Goal: Complete application form

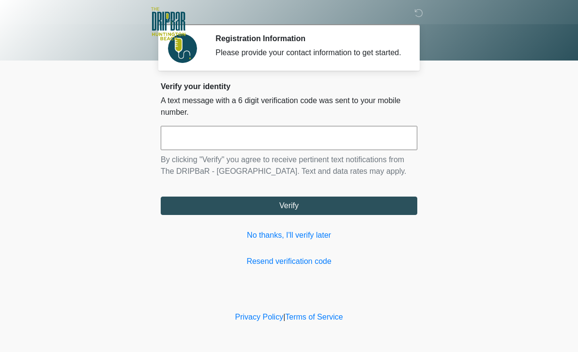
click at [377, 135] on input "text" at bounding box center [289, 138] width 256 height 24
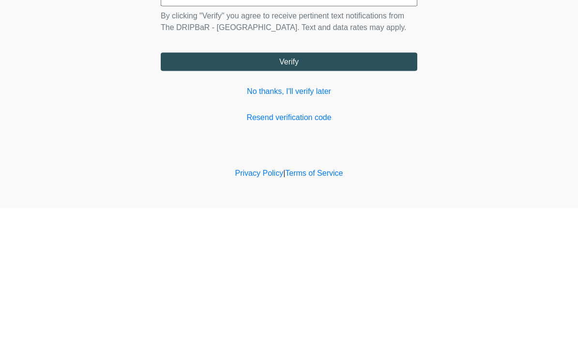
click at [306, 229] on link "No thanks, I'll verify later" at bounding box center [289, 235] width 256 height 12
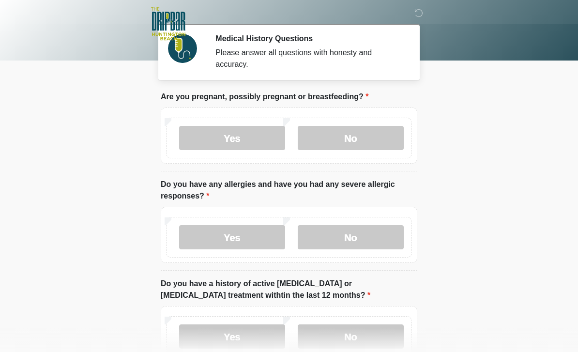
click at [374, 126] on label "No" at bounding box center [351, 138] width 106 height 24
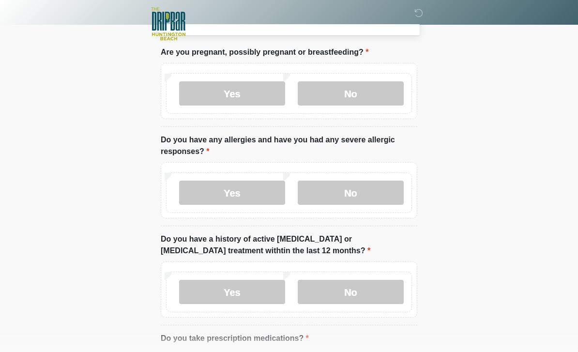
scroll to position [49, 0]
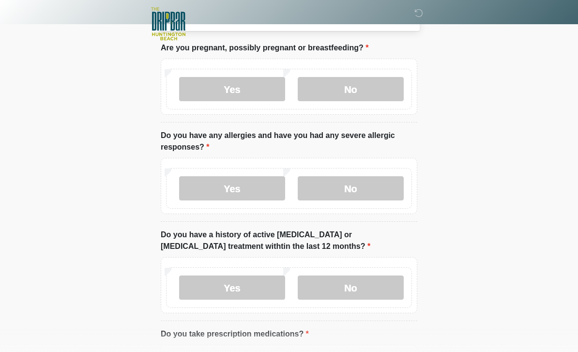
click at [369, 190] on label "No" at bounding box center [351, 188] width 106 height 24
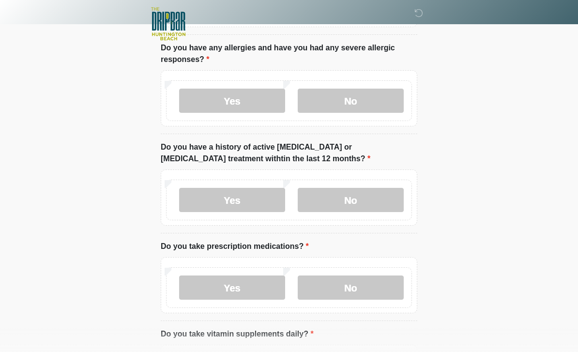
click at [372, 199] on label "No" at bounding box center [351, 200] width 106 height 24
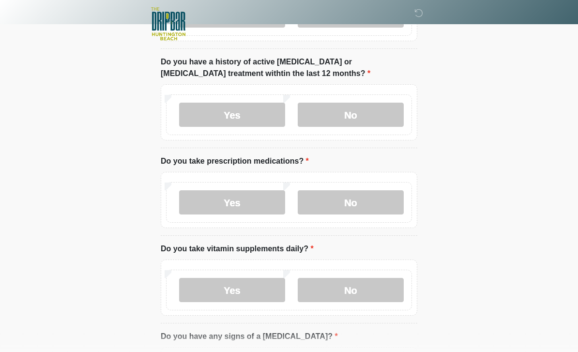
click at [373, 205] on label "No" at bounding box center [351, 202] width 106 height 24
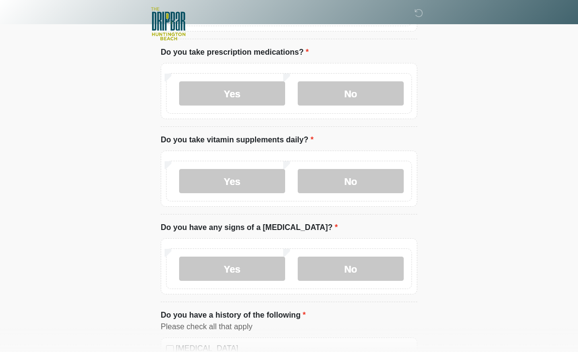
scroll to position [336, 0]
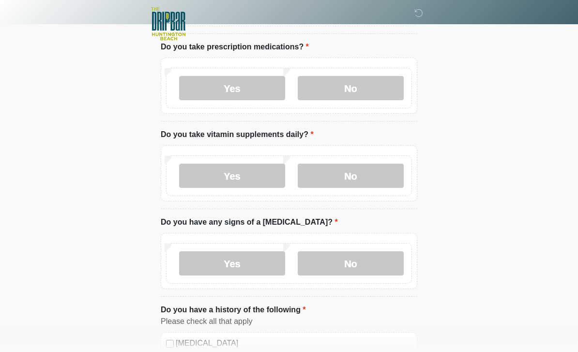
click at [260, 182] on label "Yes" at bounding box center [232, 176] width 106 height 24
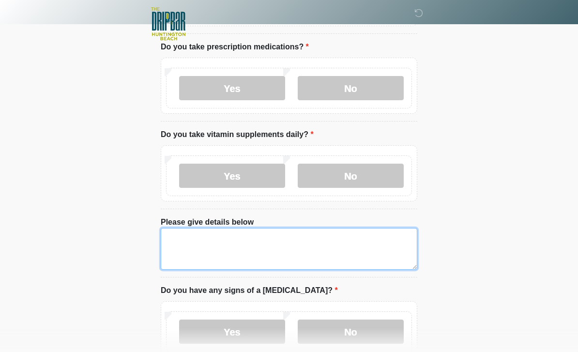
click at [314, 254] on textarea "Please give details below" at bounding box center [289, 249] width 256 height 42
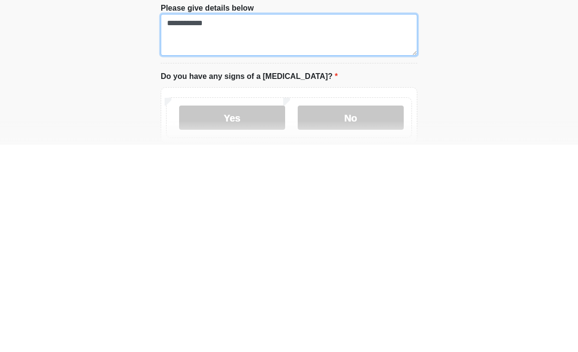
scroll to position [345, 0]
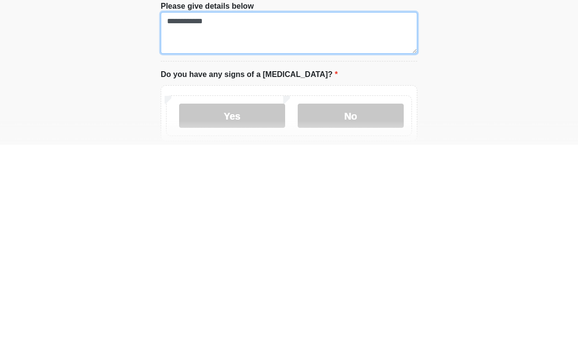
type textarea "**********"
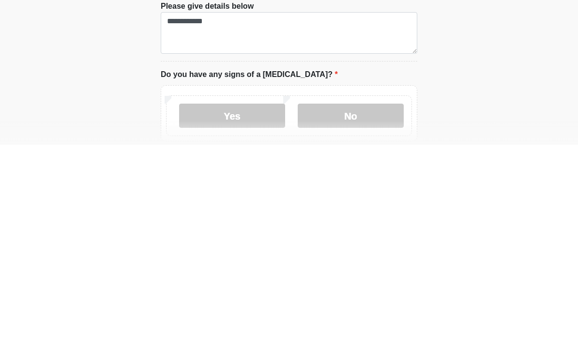
click at [366, 311] on label "No" at bounding box center [351, 323] width 106 height 24
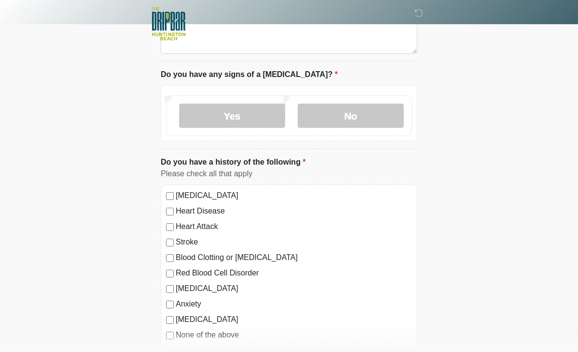
scroll to position [603, 0]
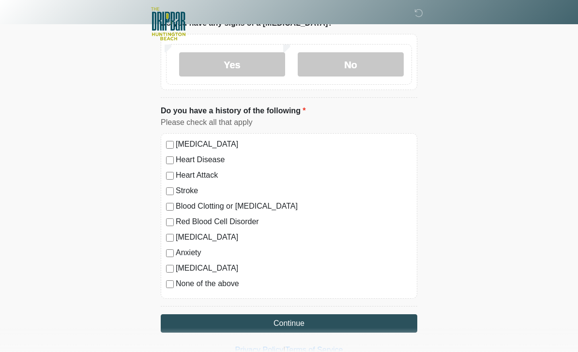
click at [208, 326] on button "Continue" at bounding box center [289, 323] width 256 height 18
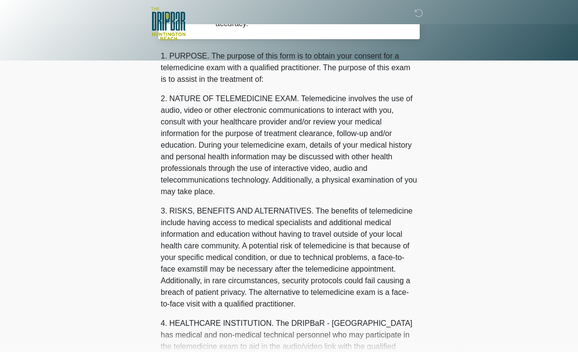
scroll to position [0, 0]
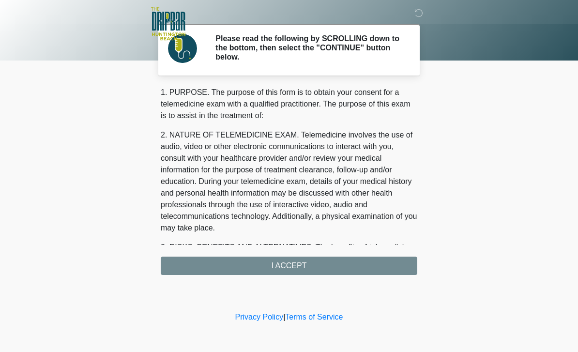
click at [231, 274] on div "‎ ‎ ‎ ‎ Please read the following by SCROLLING down to the bottom, then select …" at bounding box center [289, 155] width 290 height 290
click at [238, 262] on div "1. PURPOSE. The purpose of this form is to obtain your consent for a telemedici…" at bounding box center [289, 181] width 256 height 188
click at [250, 276] on div "‎ ‎ ‎ ‎ Please read the following by SCROLLING down to the bottom, then select …" at bounding box center [289, 155] width 290 height 290
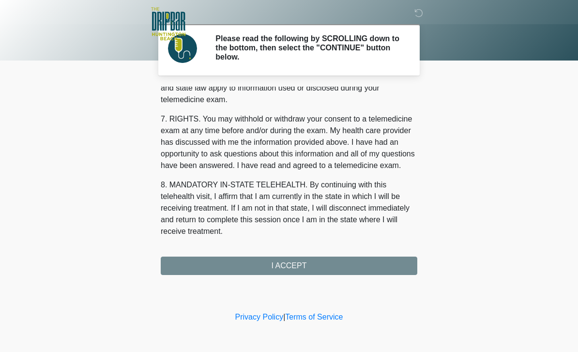
click at [274, 272] on div "1. PURPOSE. The purpose of this form is to obtain your consent for a telemedici…" at bounding box center [289, 181] width 256 height 188
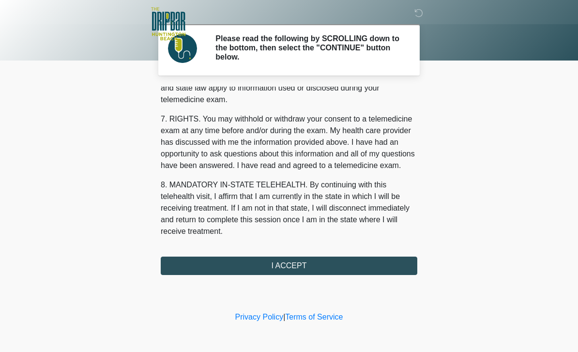
click at [273, 272] on button "I ACCEPT" at bounding box center [289, 265] width 256 height 18
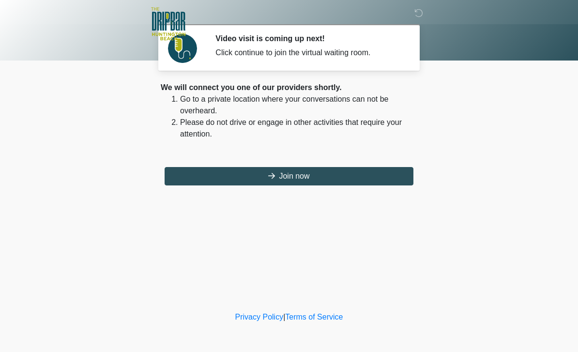
click at [276, 170] on button "Join now" at bounding box center [289, 176] width 249 height 18
